Goal: Task Accomplishment & Management: Complete application form

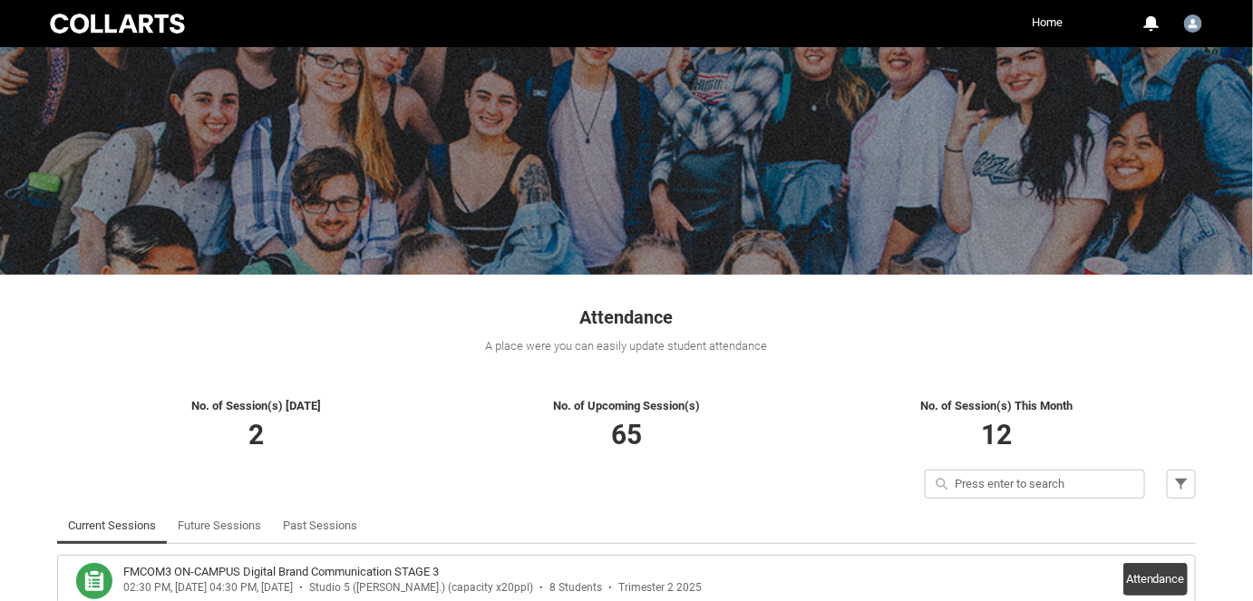
scroll to position [164, 0]
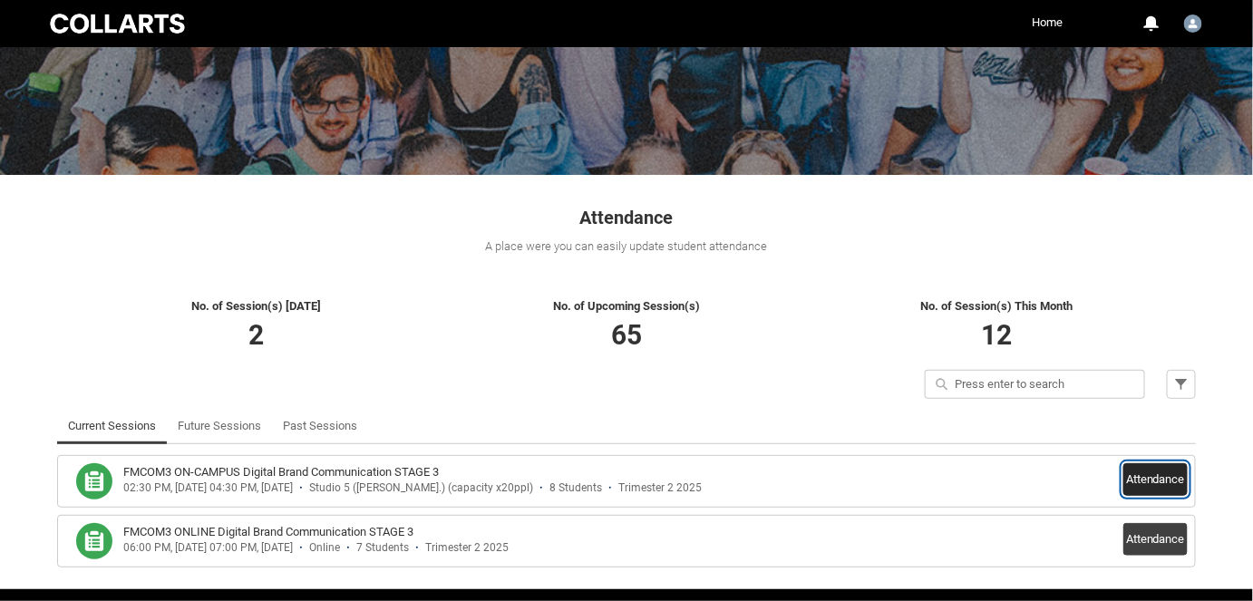
click at [1146, 474] on button "Attendance" at bounding box center [1156, 479] width 64 height 33
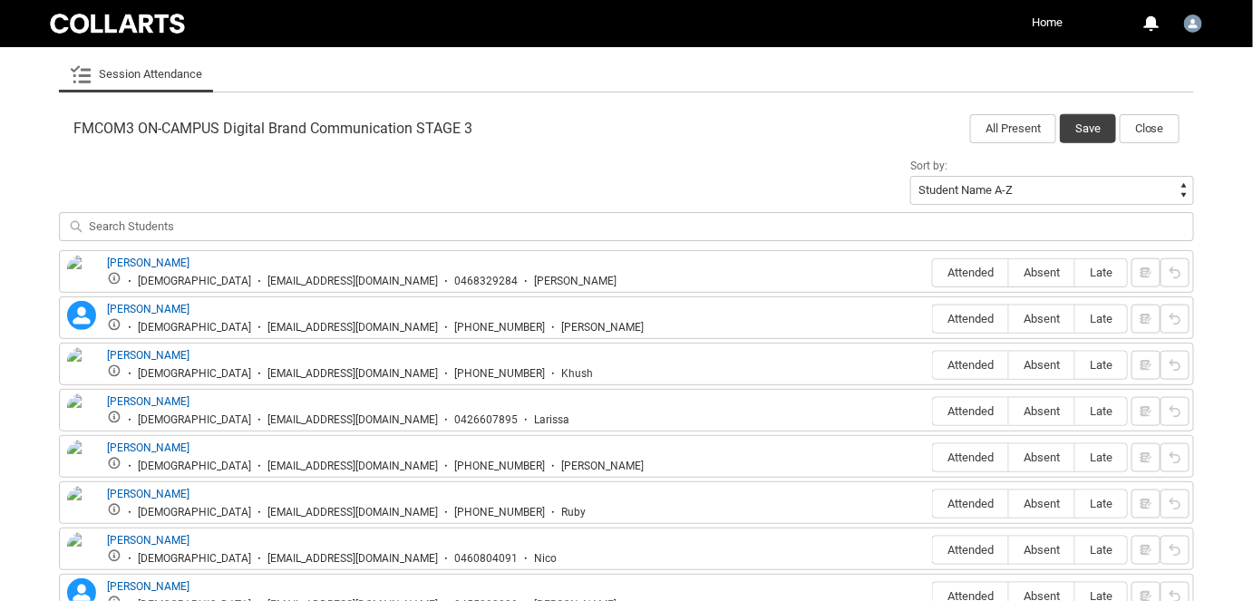
scroll to position [577, 0]
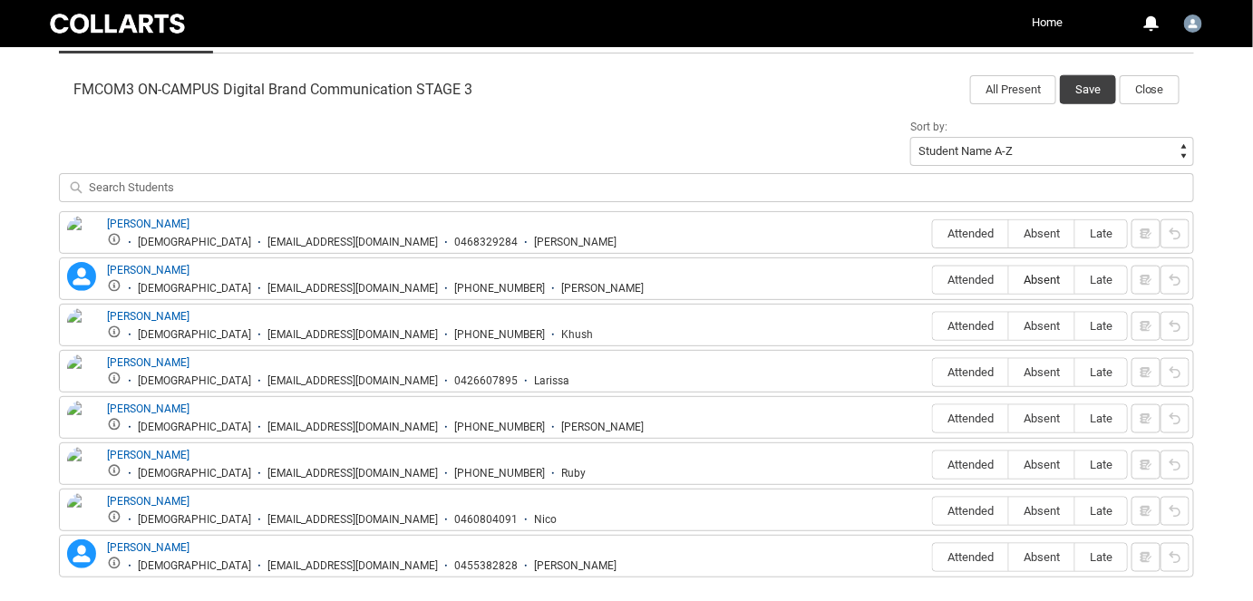
click at [1040, 276] on span "Absent" at bounding box center [1041, 280] width 65 height 14
click at [1009, 279] on input "Absent" at bounding box center [1008, 279] width 1 height 1
type lightning-radio-group "Absent"
radio input "true"
click at [1037, 320] on span "Absent" at bounding box center [1041, 326] width 65 height 14
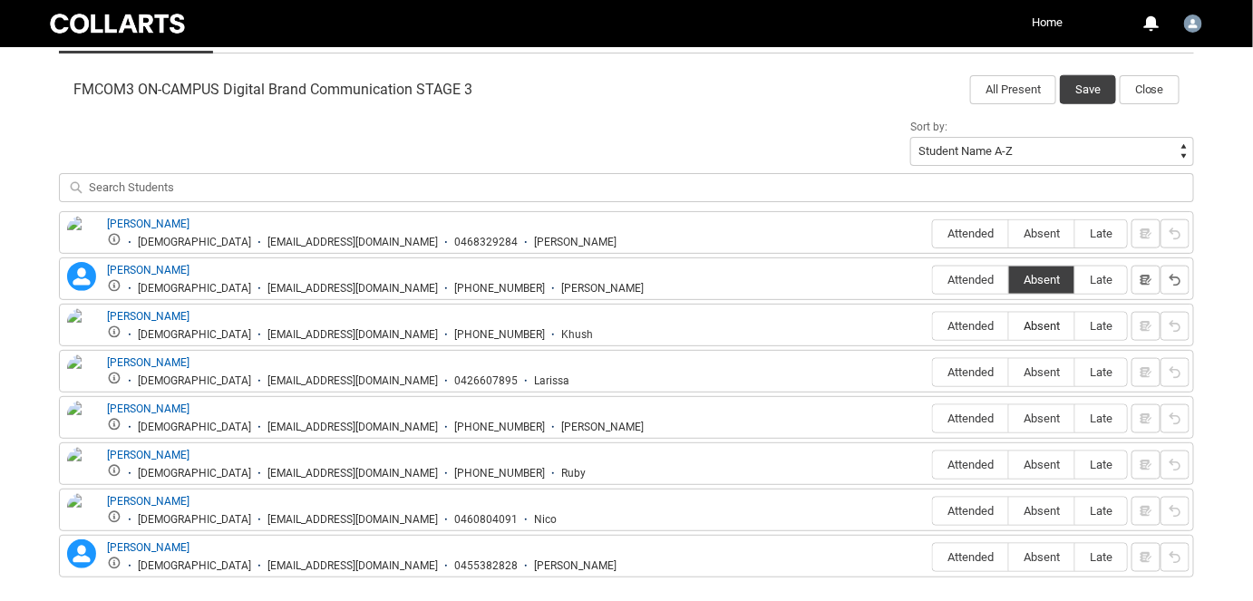
click at [1009, 326] on input "Absent" at bounding box center [1008, 326] width 1 height 1
type lightning-radio-group "Absent"
radio input "true"
click at [1032, 369] on span "Absent" at bounding box center [1041, 372] width 65 height 14
click at [1009, 372] on input "Absent" at bounding box center [1008, 372] width 1 height 1
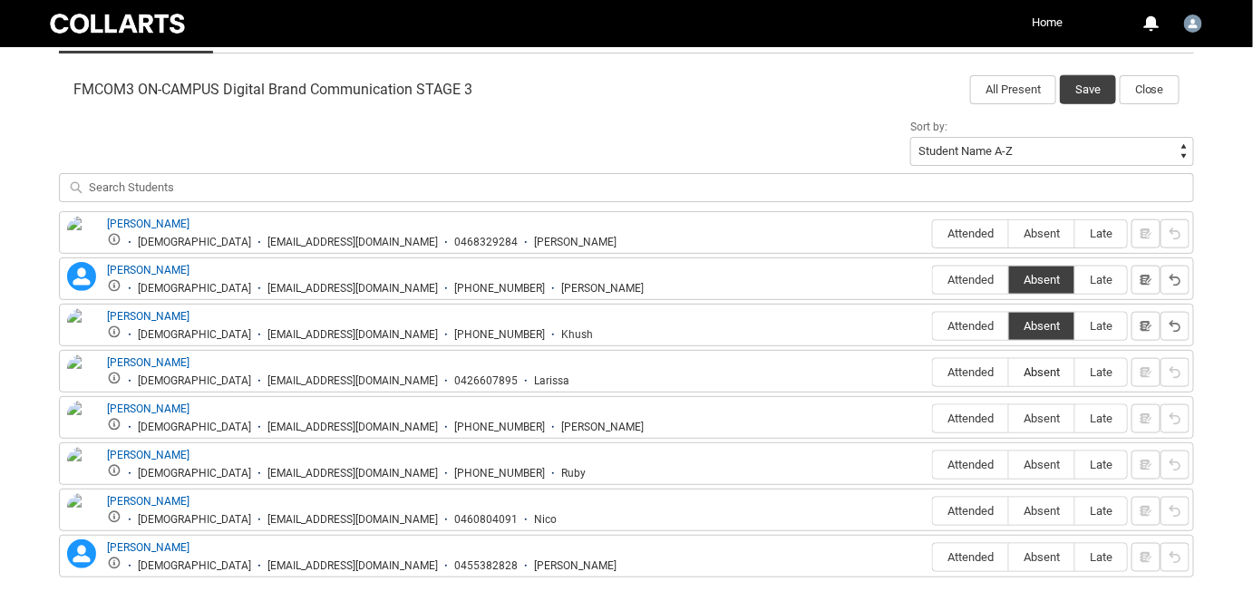
type lightning-radio-group "Absent"
radio input "true"
click at [1027, 412] on span "Absent" at bounding box center [1041, 419] width 65 height 14
click at [1009, 418] on input "Absent" at bounding box center [1008, 418] width 1 height 1
type lightning-radio-group "Absent"
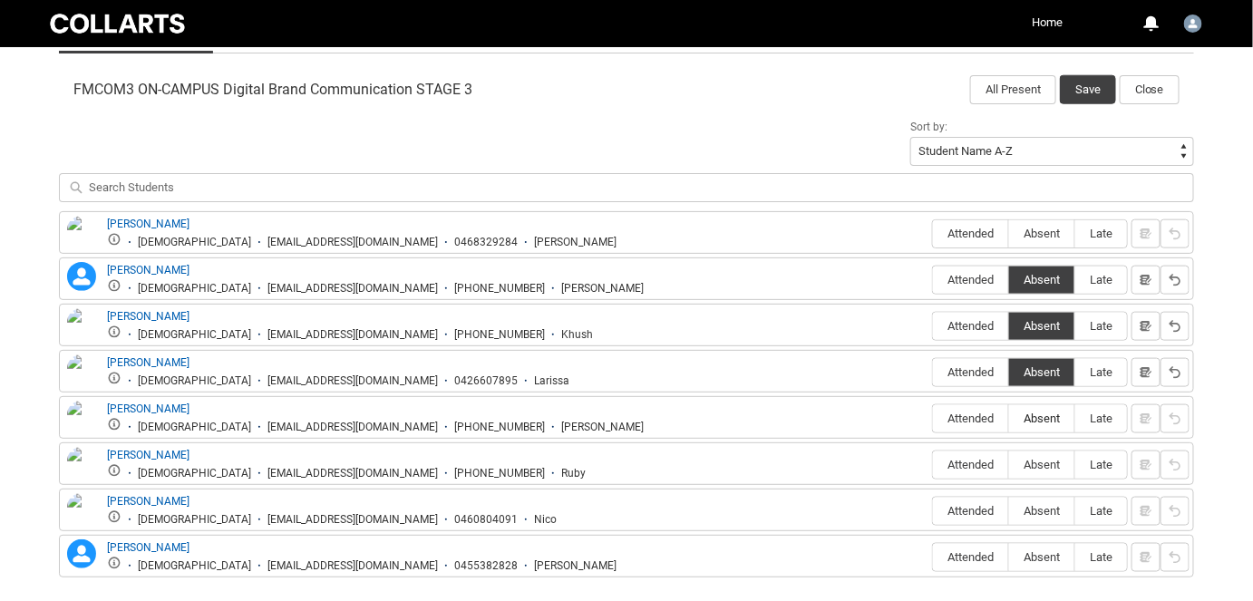
radio input "true"
click at [1021, 466] on span "Absent" at bounding box center [1041, 465] width 65 height 14
click at [1009, 465] on input "Absent" at bounding box center [1008, 464] width 1 height 1
type lightning-radio-group "Absent"
radio input "true"
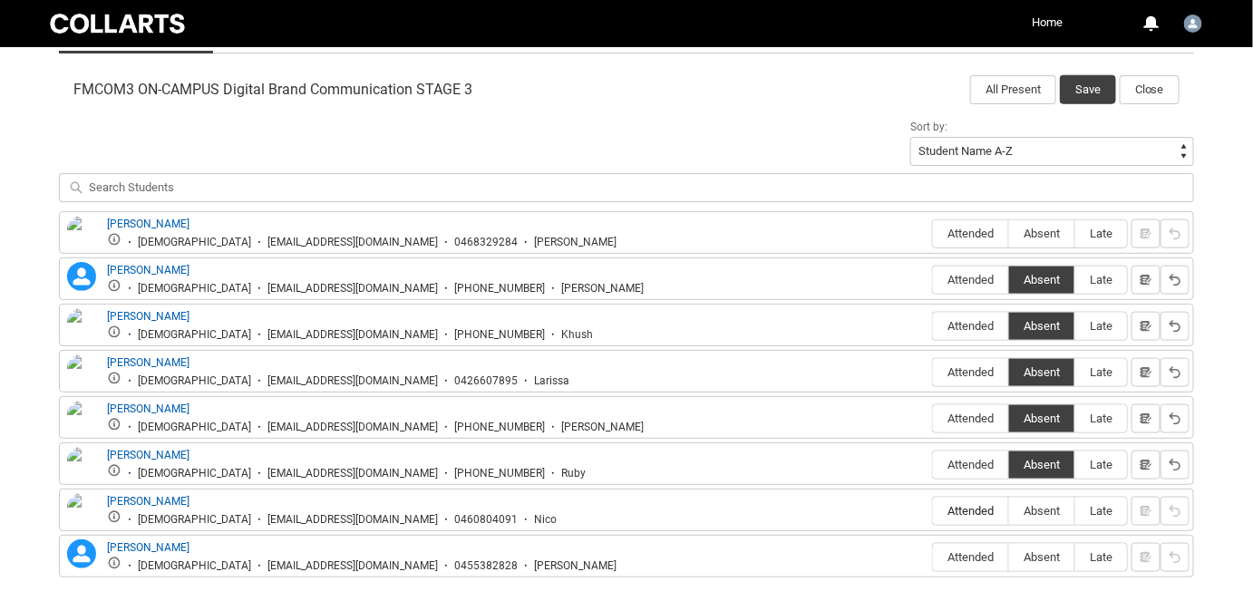
click at [981, 508] on span "Attended" at bounding box center [970, 511] width 75 height 14
click at [933, 511] on input "Attended" at bounding box center [932, 511] width 1 height 1
type lightning-radio-group "Attended"
radio input "true"
click at [963, 554] on span "Attended" at bounding box center [970, 557] width 75 height 14
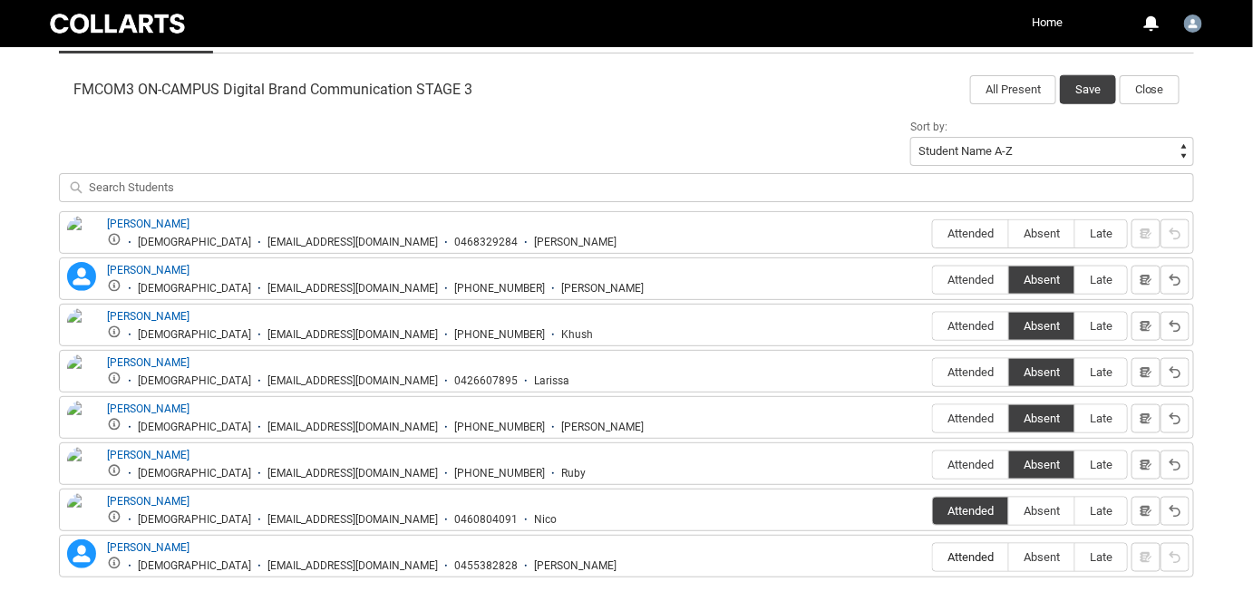
click at [933, 557] on input "Attended" at bounding box center [932, 557] width 1 height 1
type lightning-radio-group "Attended"
radio input "true"
click at [974, 238] on span "Attended" at bounding box center [970, 234] width 75 height 14
click at [933, 234] on input "Attended" at bounding box center [932, 233] width 1 height 1
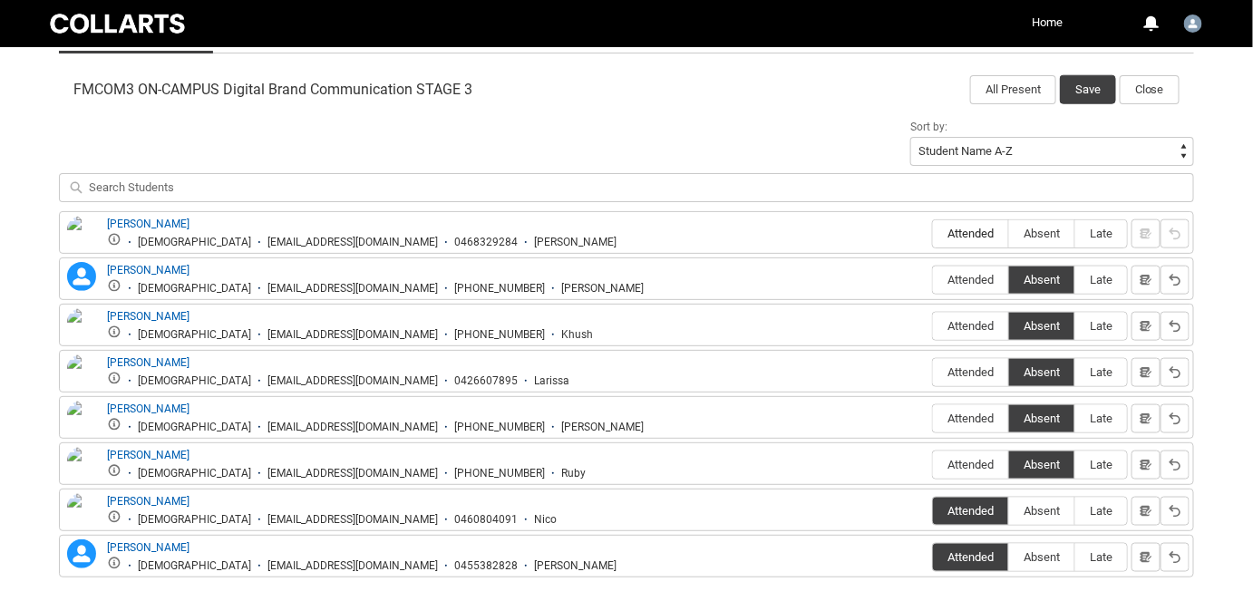
type lightning-radio-group "Attended"
radio input "true"
click at [1077, 91] on button "Save" at bounding box center [1088, 89] width 56 height 29
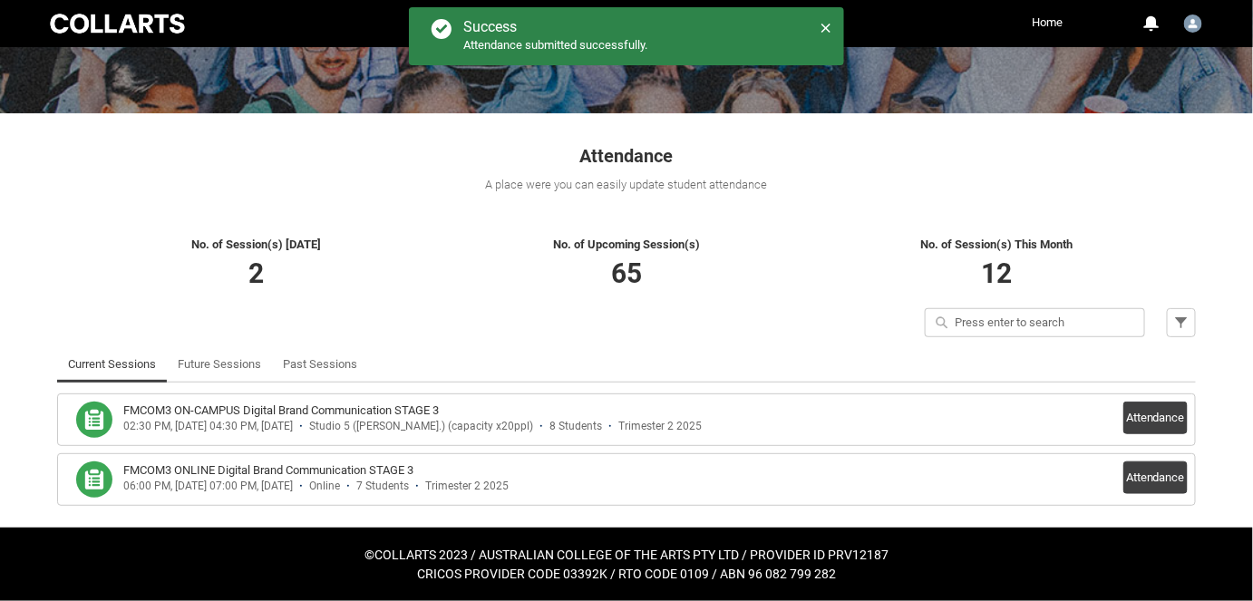
scroll to position [224, 0]
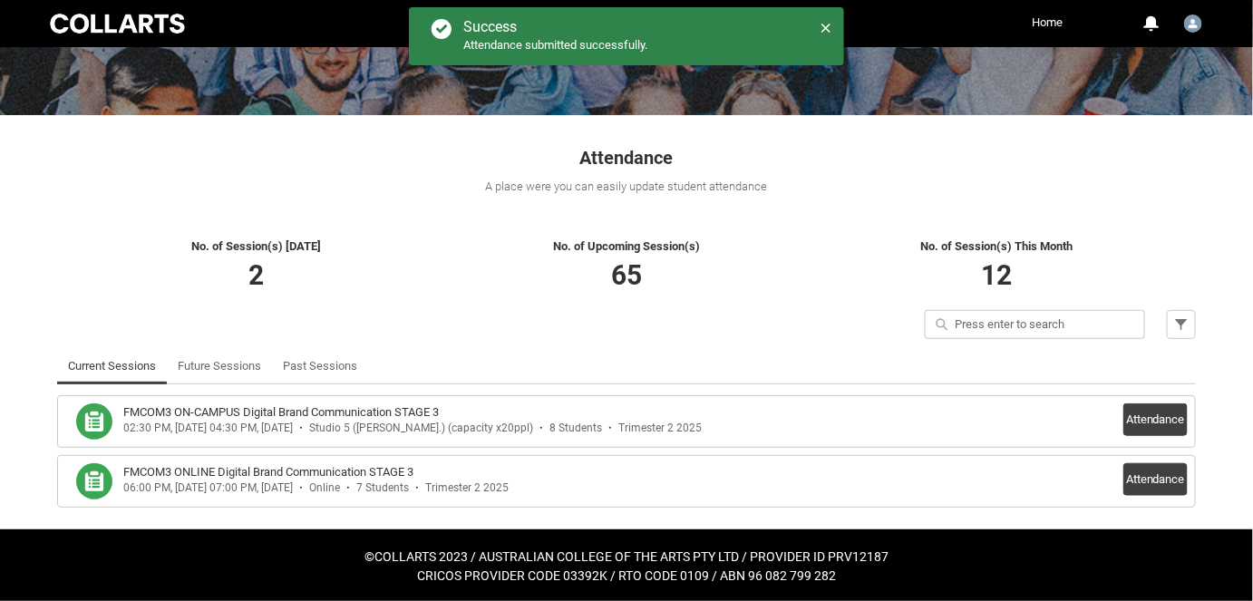
click at [769, 276] on p "65" at bounding box center [627, 275] width 370 height 41
